Goal: Information Seeking & Learning: Learn about a topic

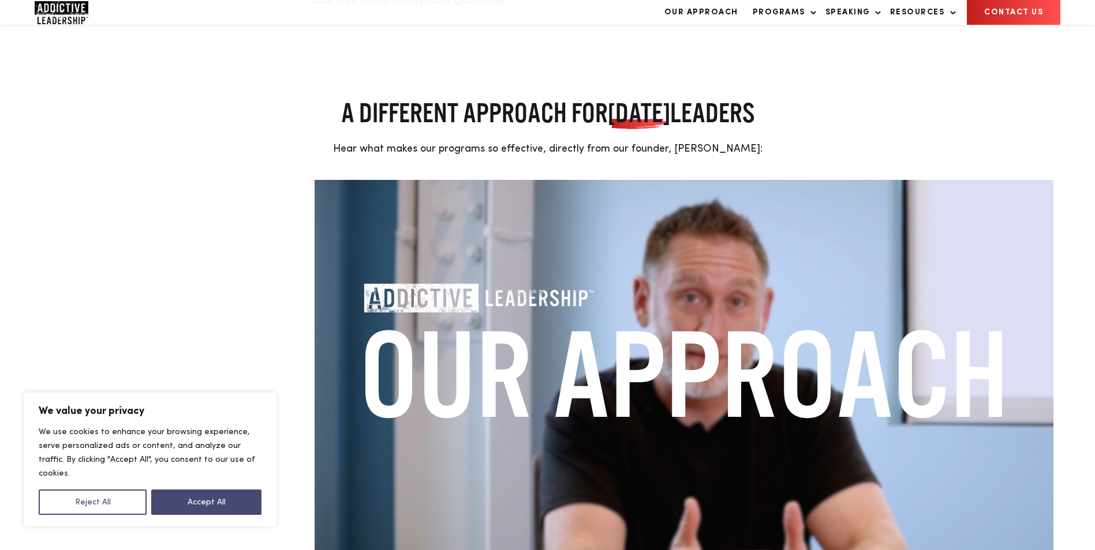
scroll to position [289, 0]
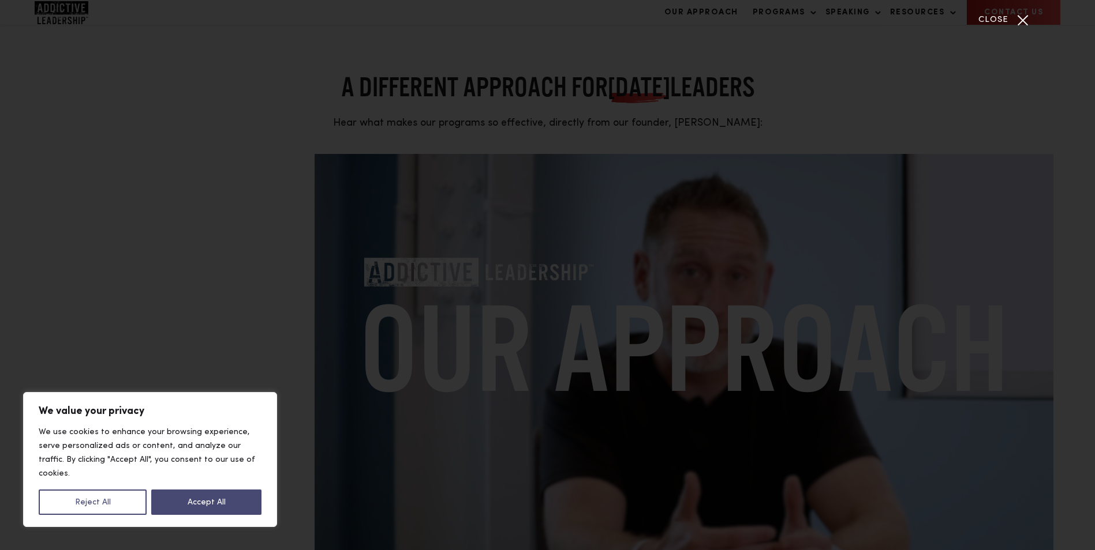
click at [1013, 26] on div "Close" at bounding box center [1022, 20] width 29 height 29
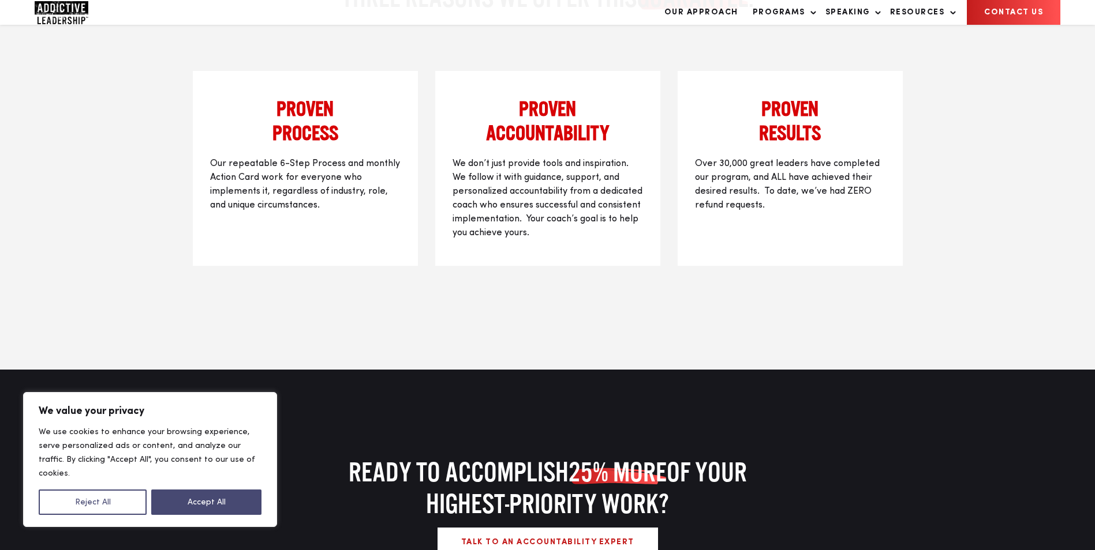
scroll to position [1570, 0]
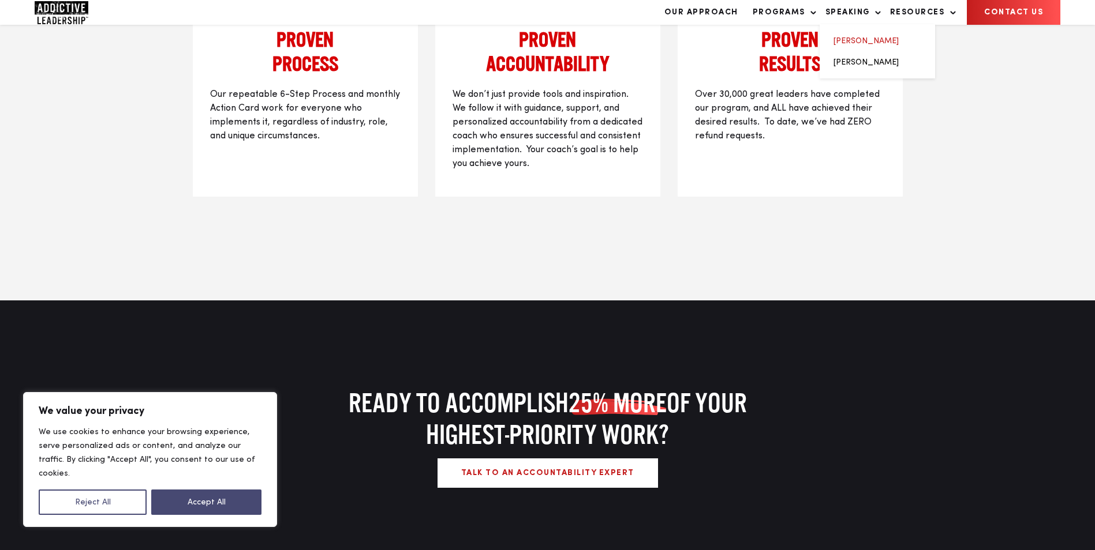
click at [876, 45] on link "[PERSON_NAME]" at bounding box center [865, 41] width 65 height 8
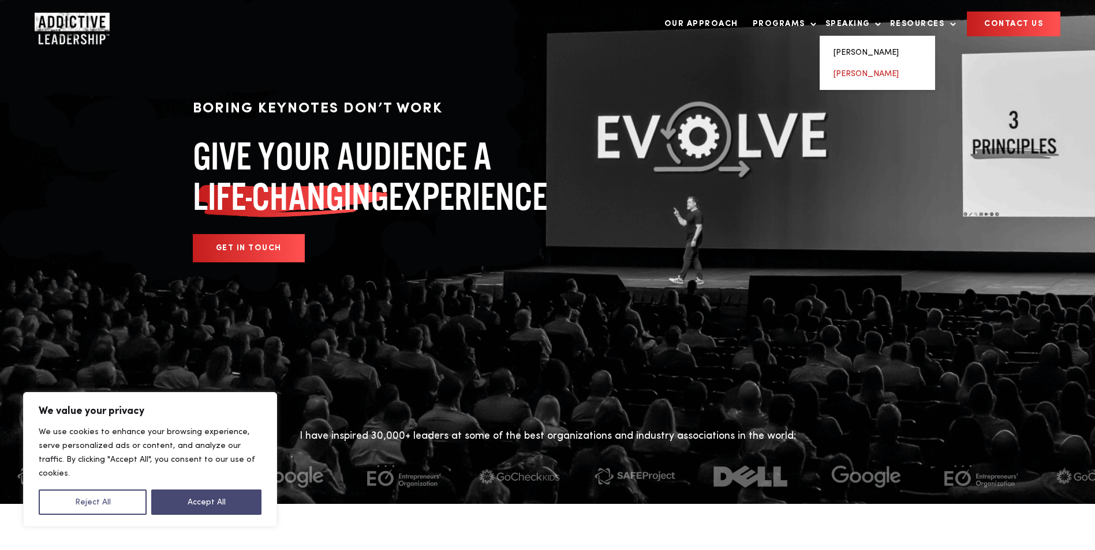
click at [868, 73] on link "[PERSON_NAME]" at bounding box center [865, 74] width 65 height 8
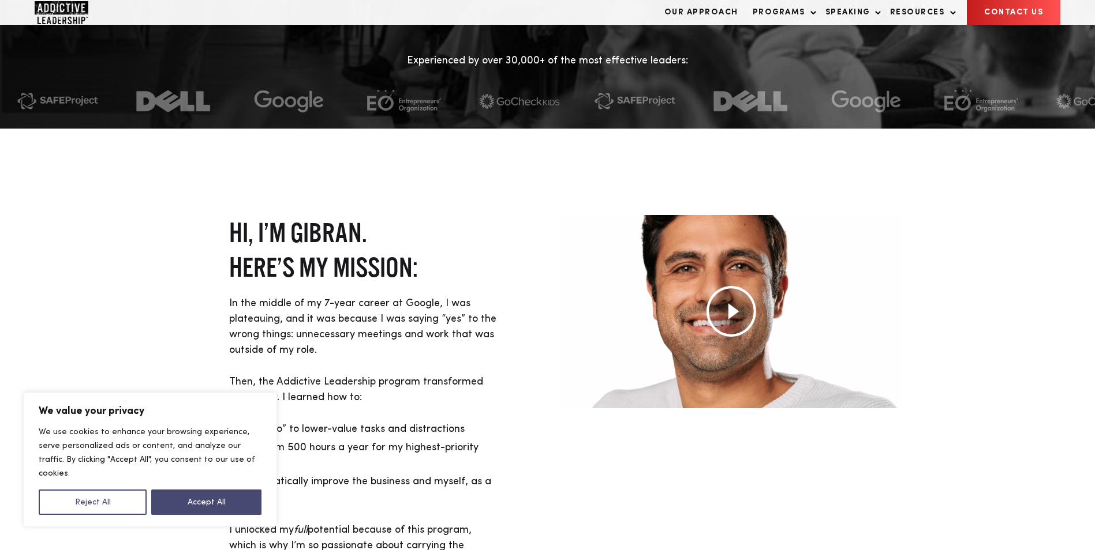
scroll to position [404, 0]
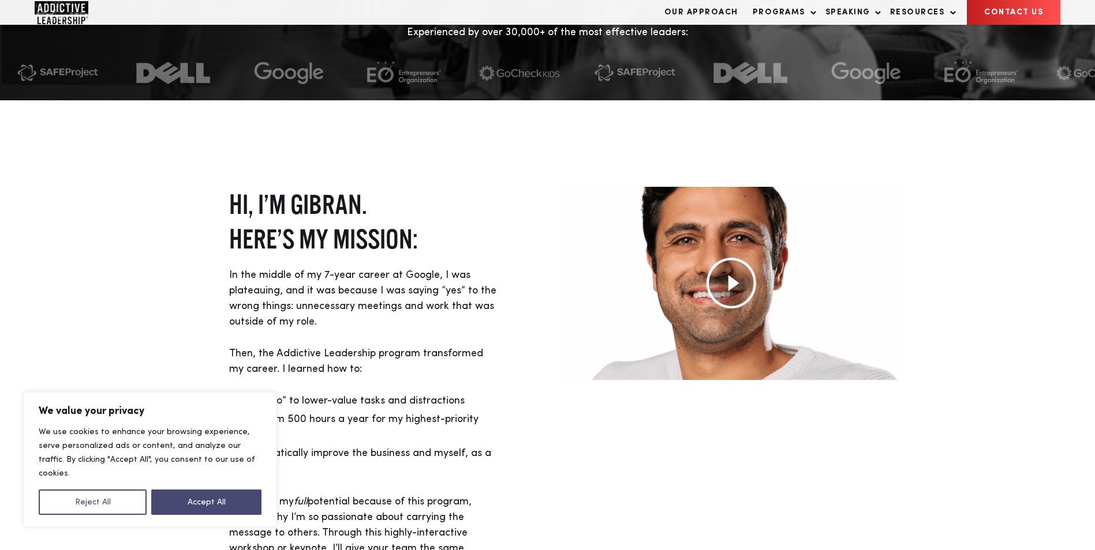
click at [720, 273] on img at bounding box center [730, 283] width 51 height 51
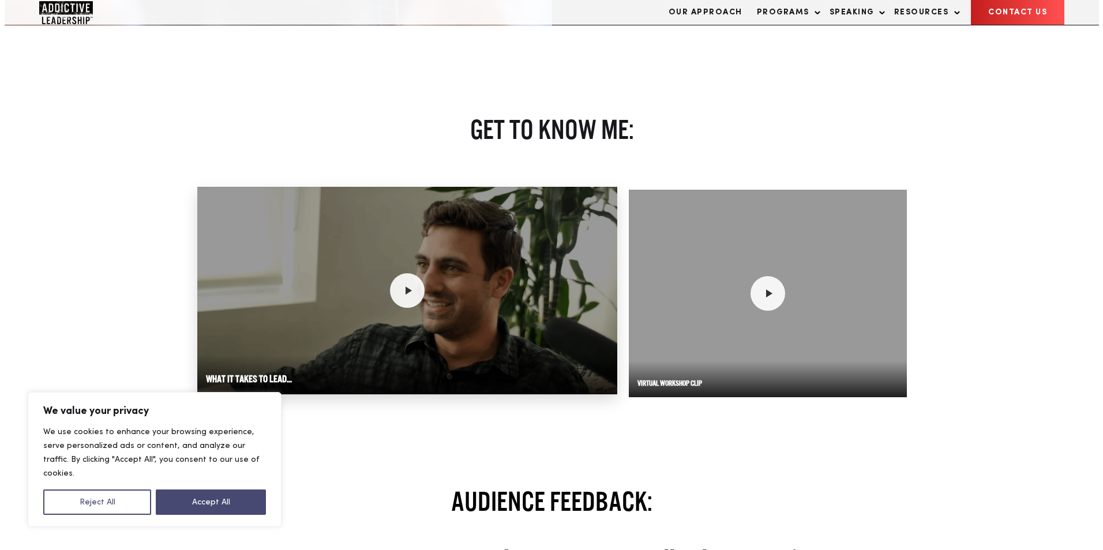
scroll to position [1500, 0]
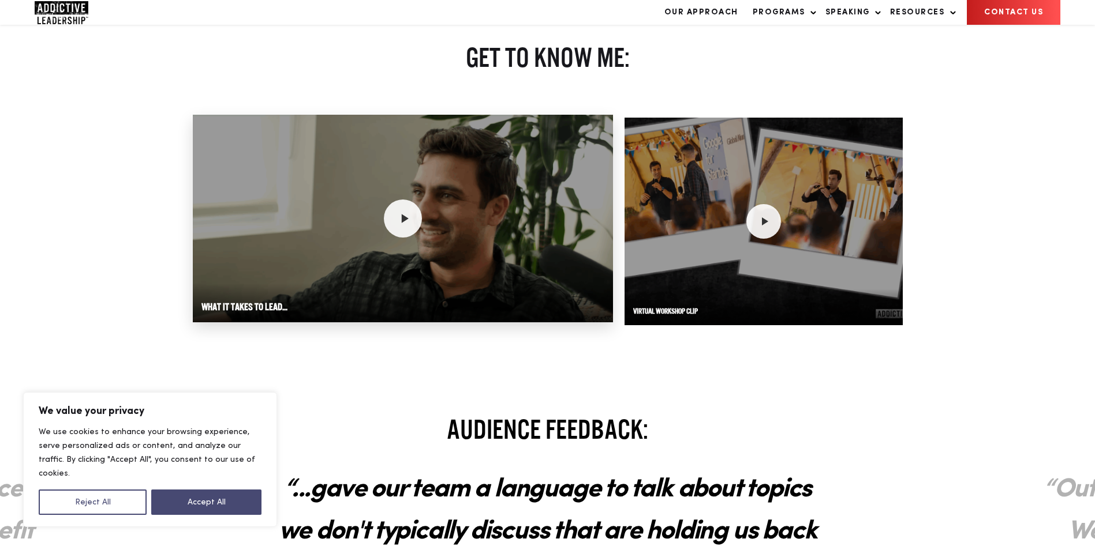
click at [401, 226] on icon at bounding box center [403, 218] width 15 height 15
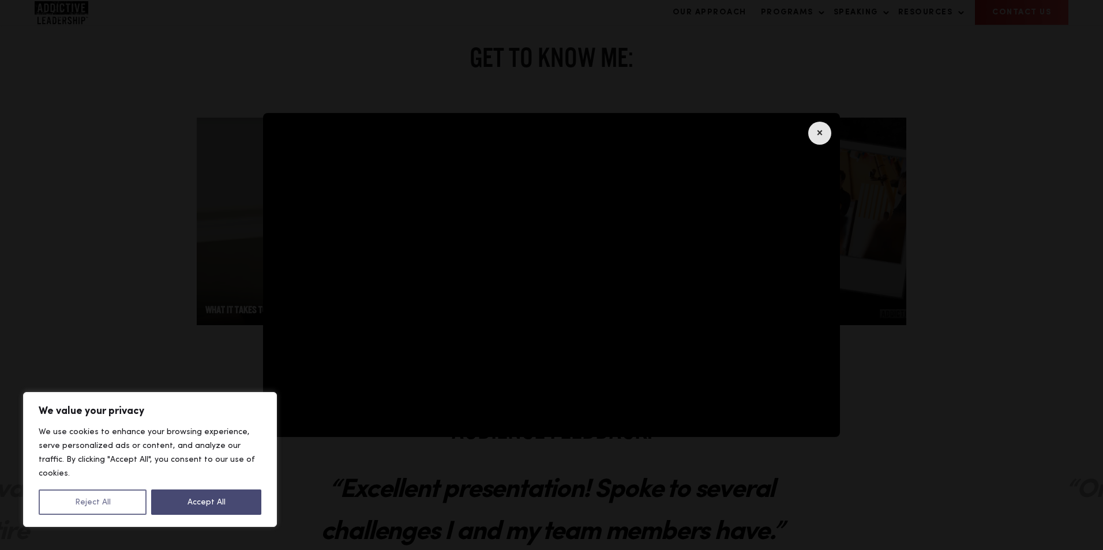
click at [117, 501] on button "Reject All" at bounding box center [93, 502] width 108 height 25
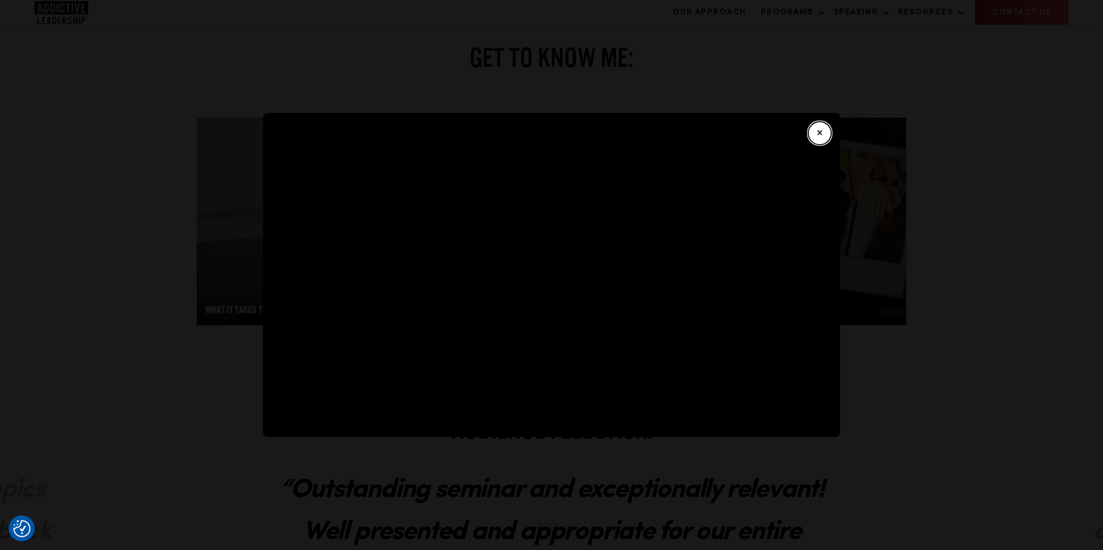
click at [821, 136] on button "×" at bounding box center [819, 133] width 23 height 23
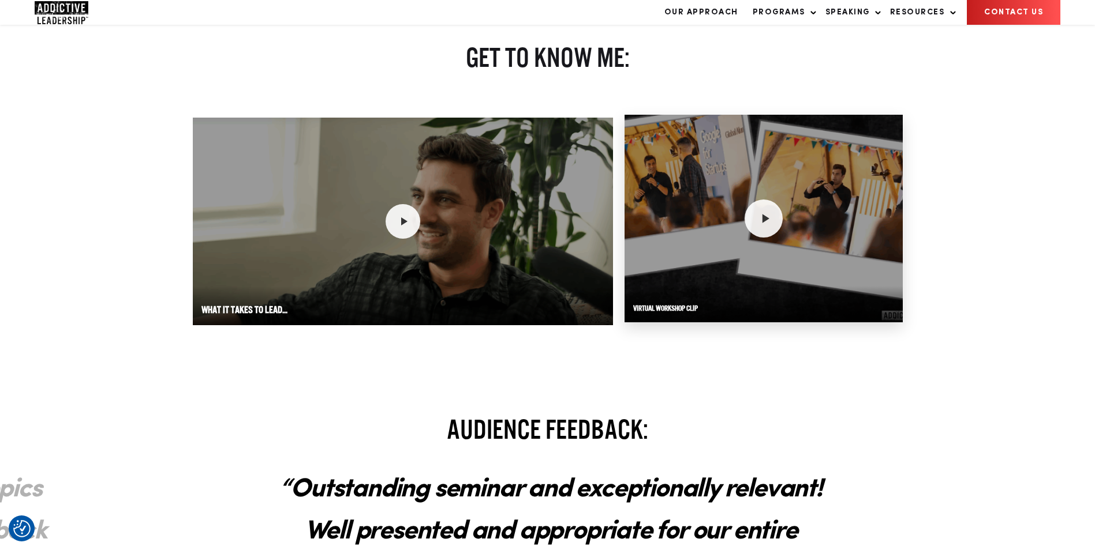
click at [767, 219] on icon at bounding box center [765, 218] width 7 height 9
